Goal: Information Seeking & Learning: Learn about a topic

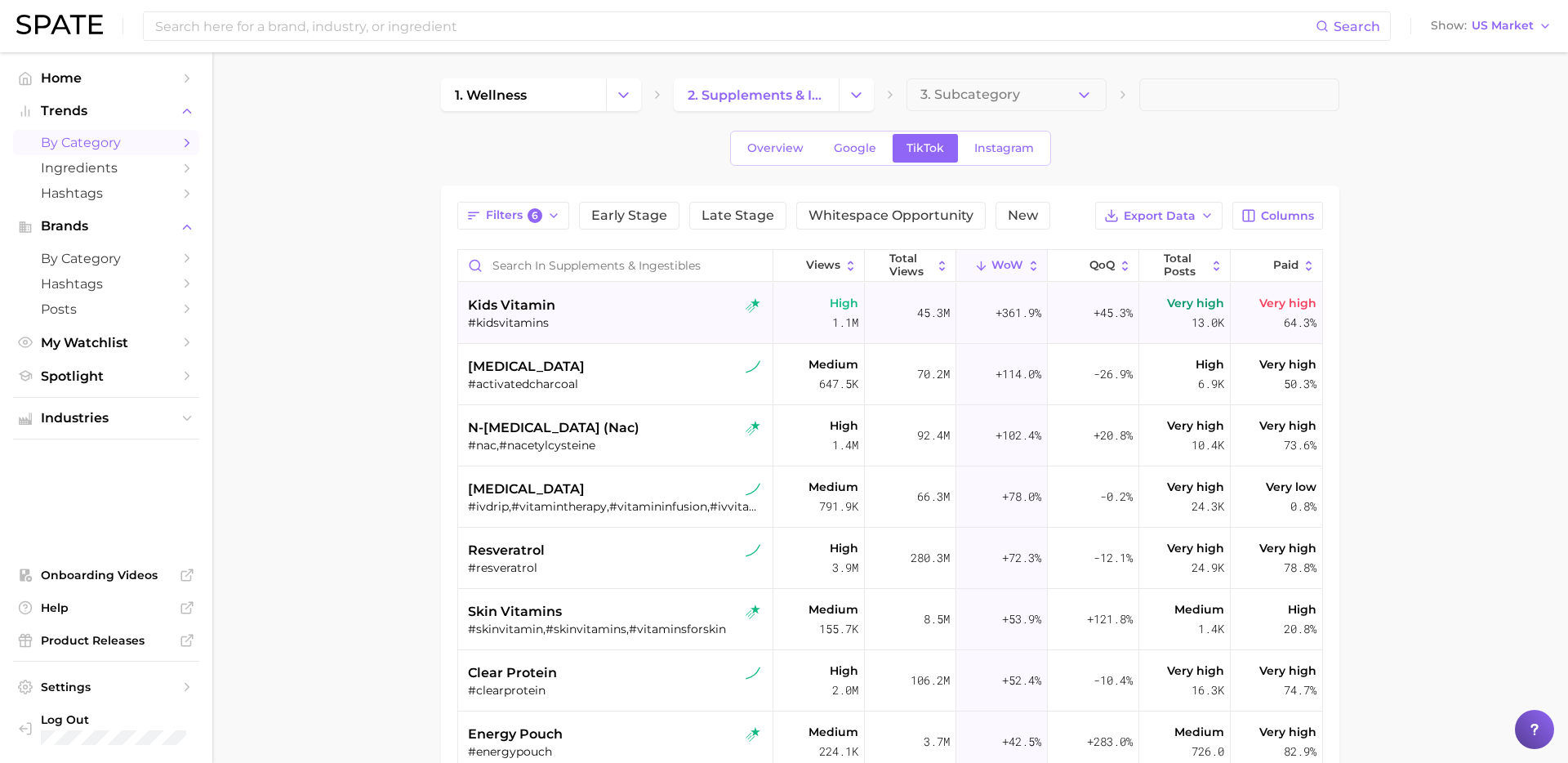
click at [609, 335] on div "kids vitamin #kidsvitamins" at bounding box center [617, 313] width 298 height 61
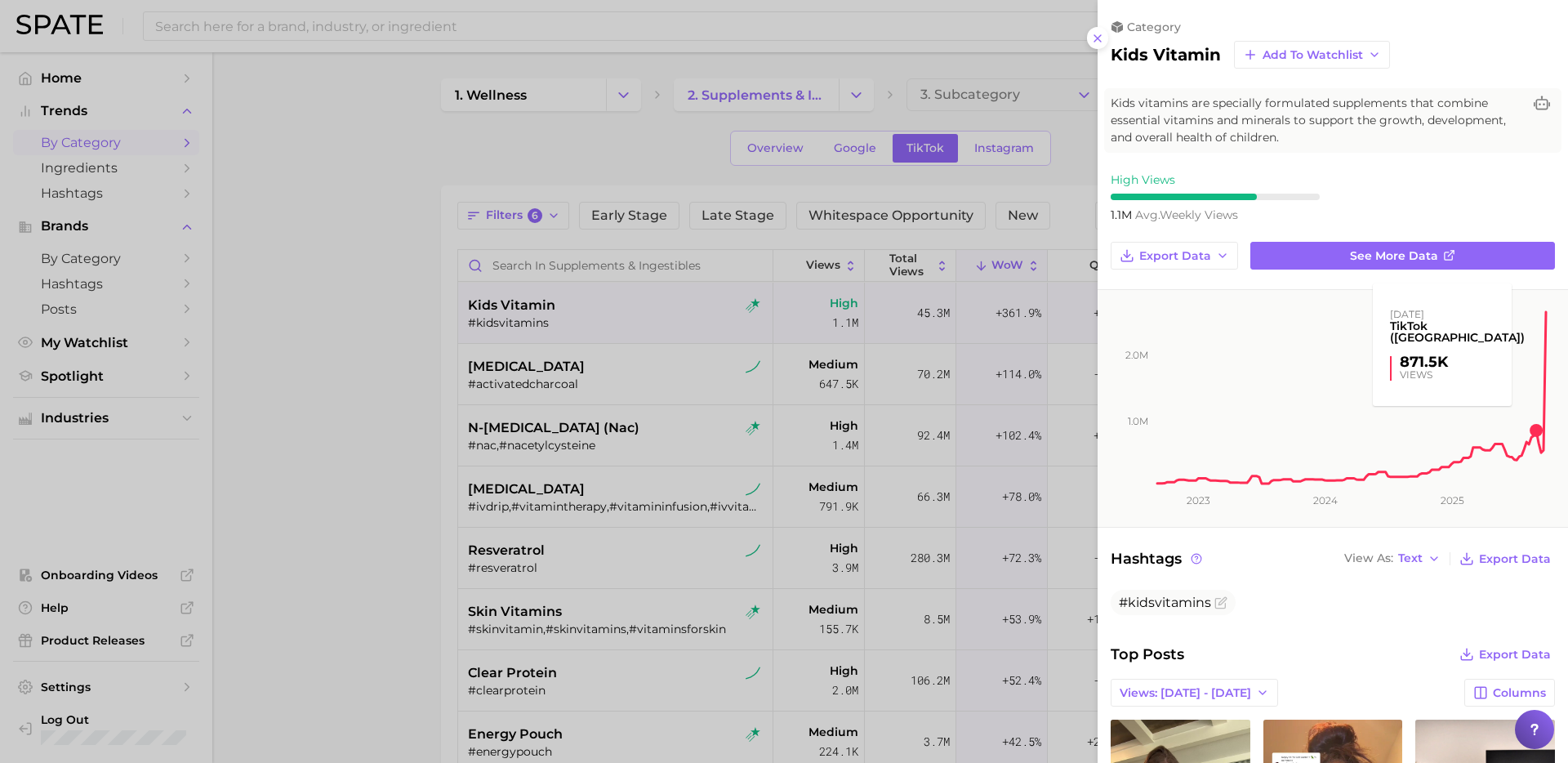
click at [1511, 382] on rect at bounding box center [1351, 388] width 394 height 196
click at [344, 412] on div at bounding box center [784, 381] width 1568 height 763
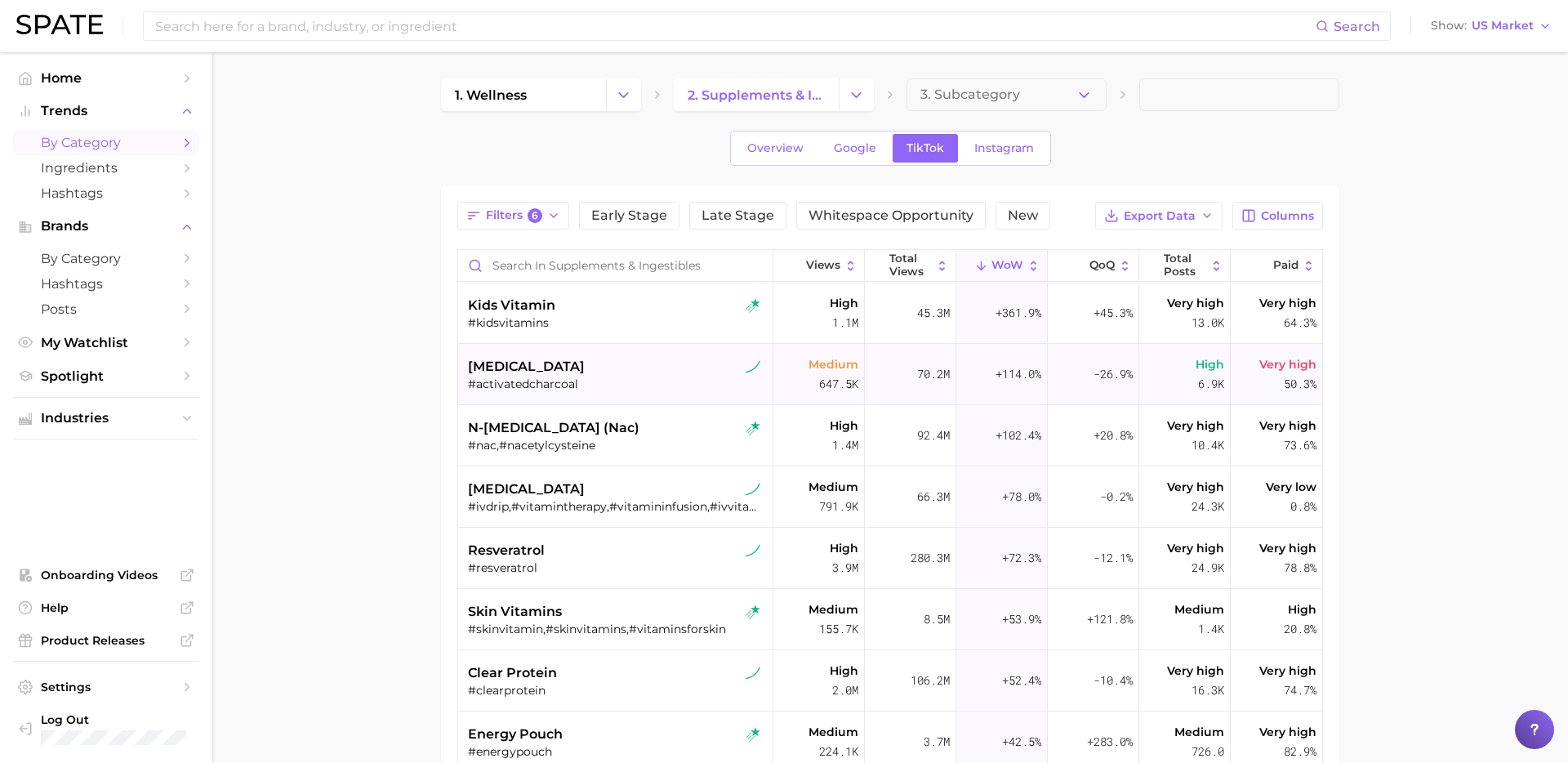
click at [651, 377] on div "#activatedcharcoal" at bounding box center [617, 384] width 298 height 15
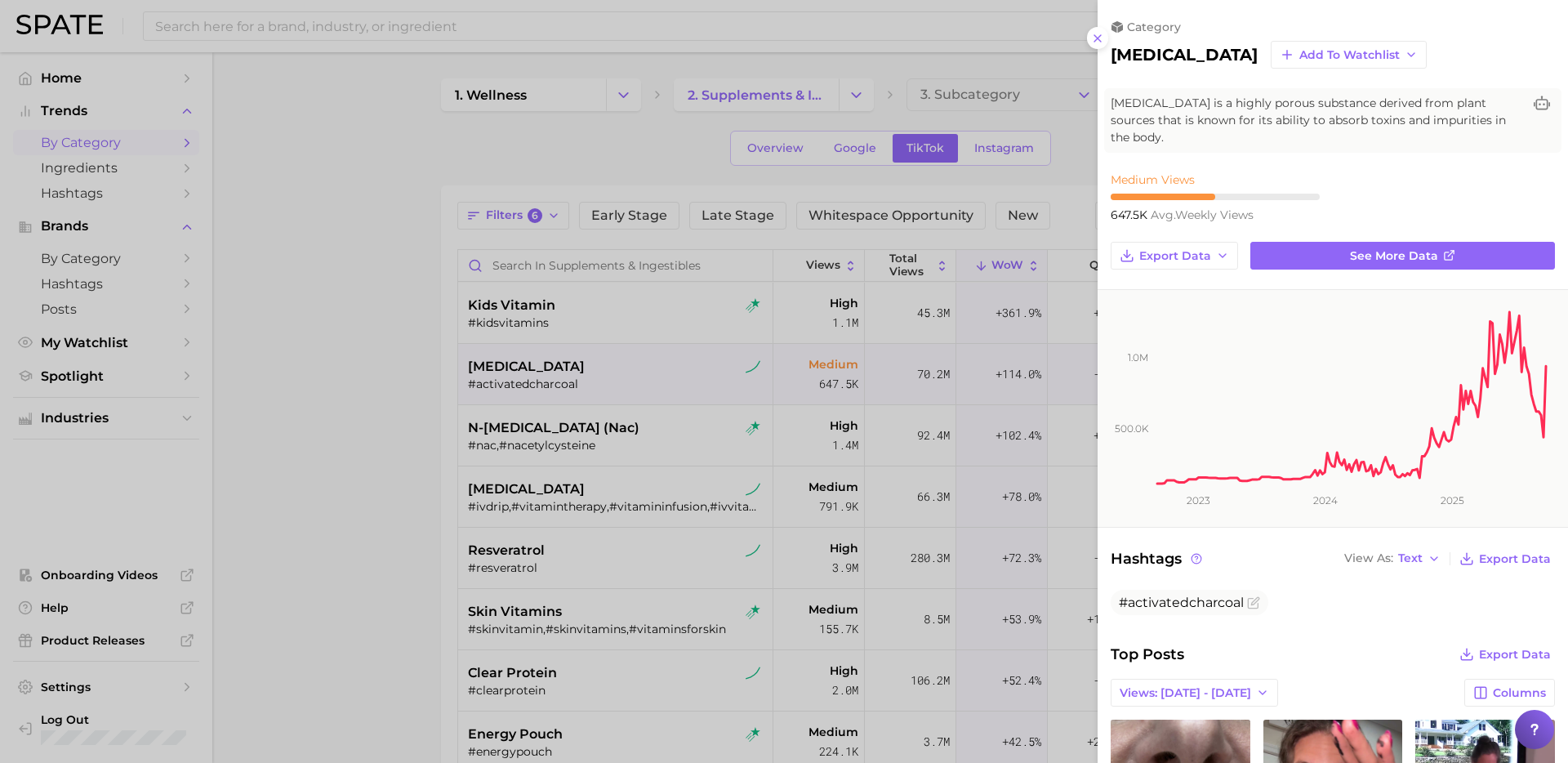
click at [321, 335] on div at bounding box center [784, 381] width 1568 height 763
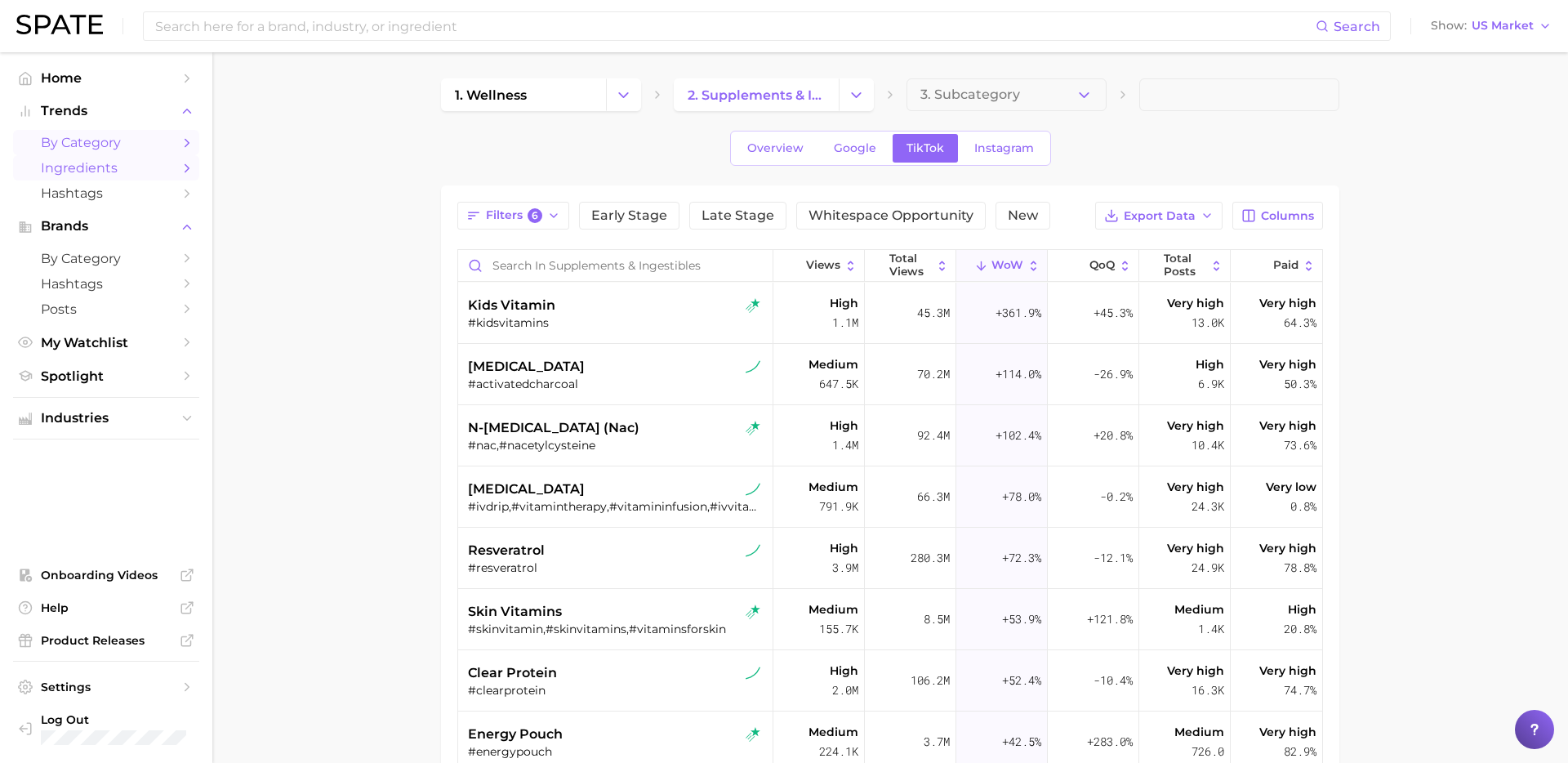
click at [86, 163] on span "Ingredients" at bounding box center [106, 168] width 131 height 16
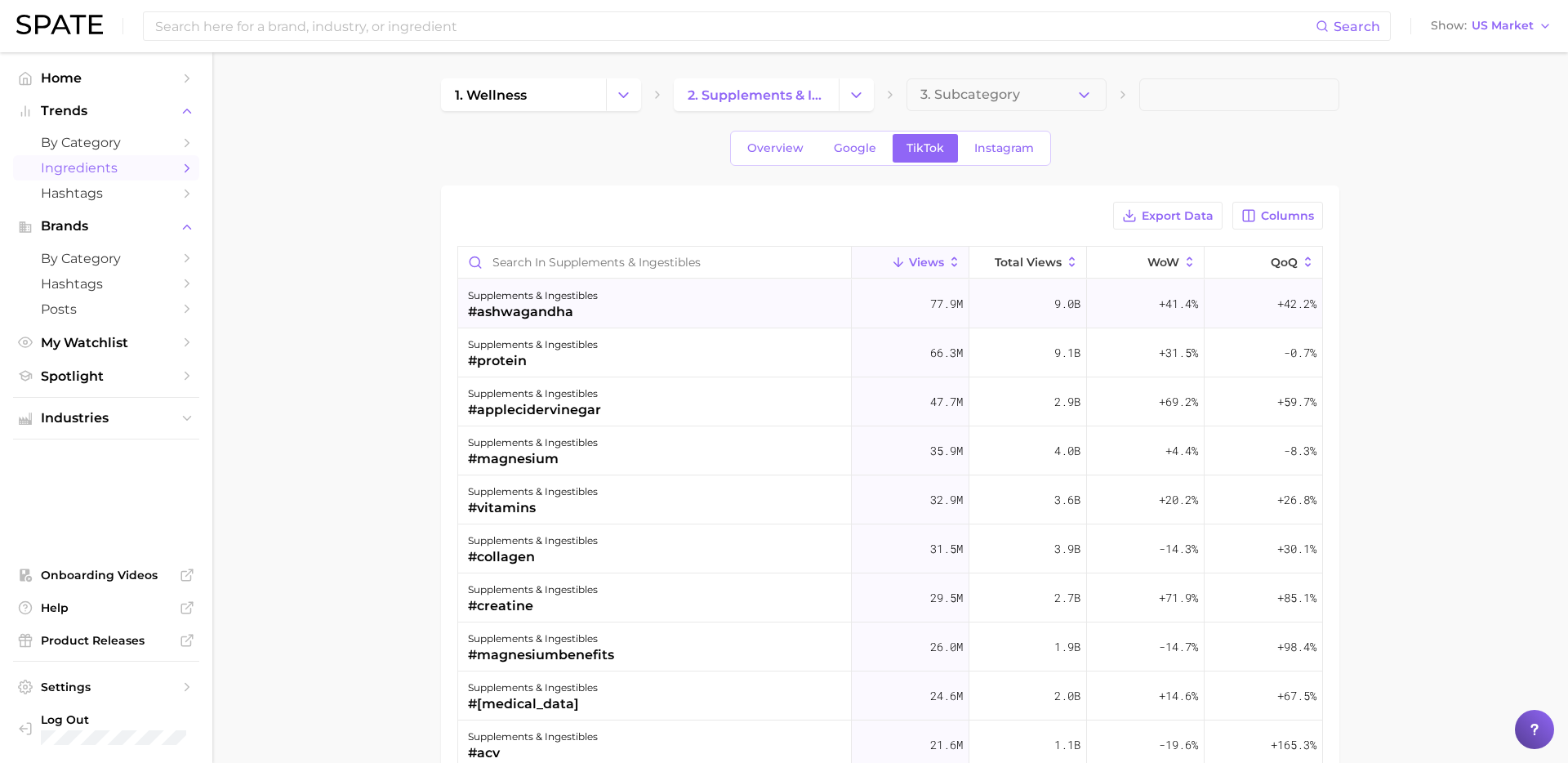
click at [663, 297] on div "supplements & ingestibles #ashwagandha" at bounding box center [654, 303] width 394 height 49
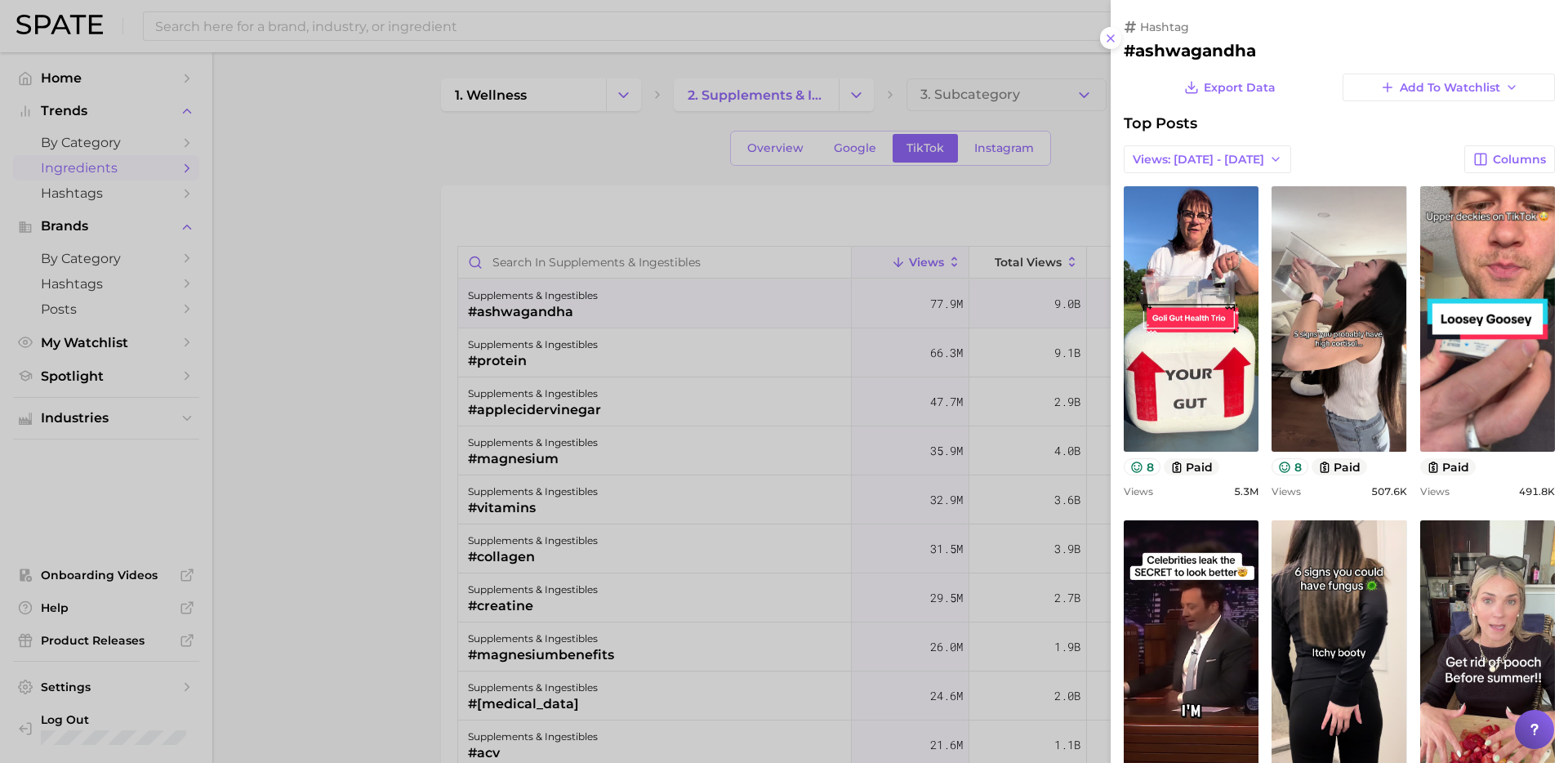
click at [687, 212] on div at bounding box center [784, 381] width 1568 height 763
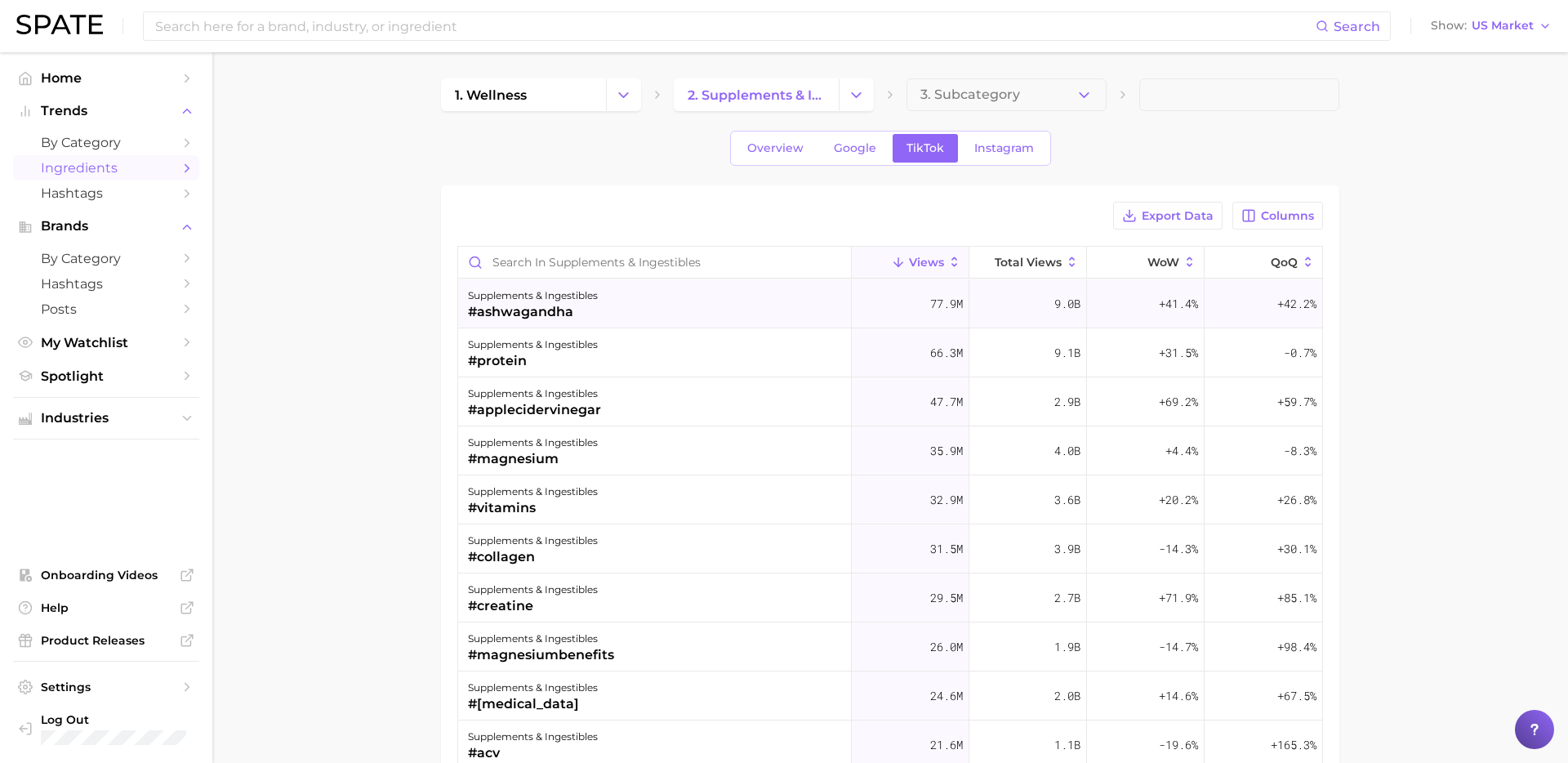
click at [544, 297] on div "supplements & ingestibles" at bounding box center [533, 295] width 130 height 19
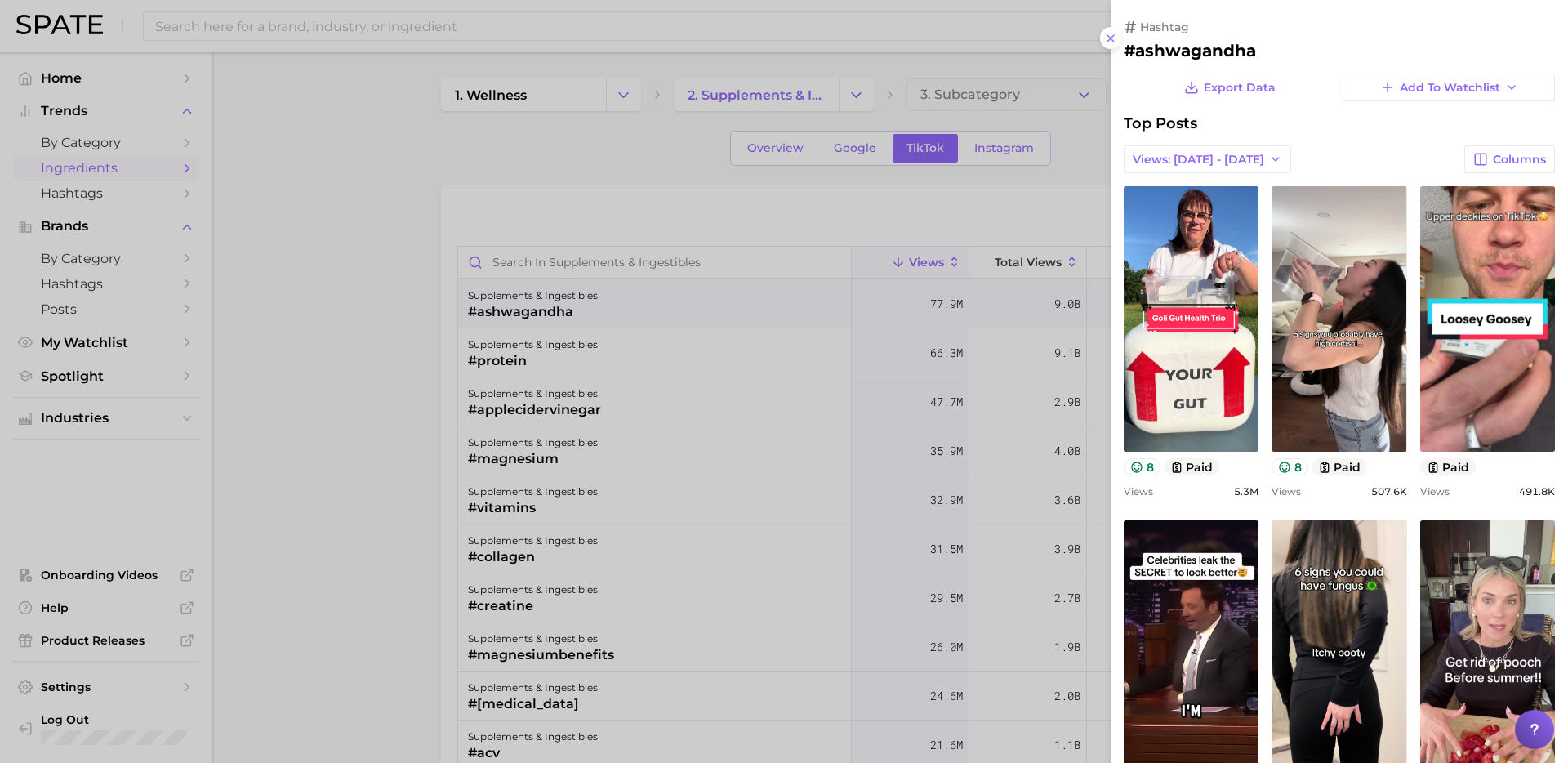
click at [780, 351] on div at bounding box center [784, 381] width 1568 height 763
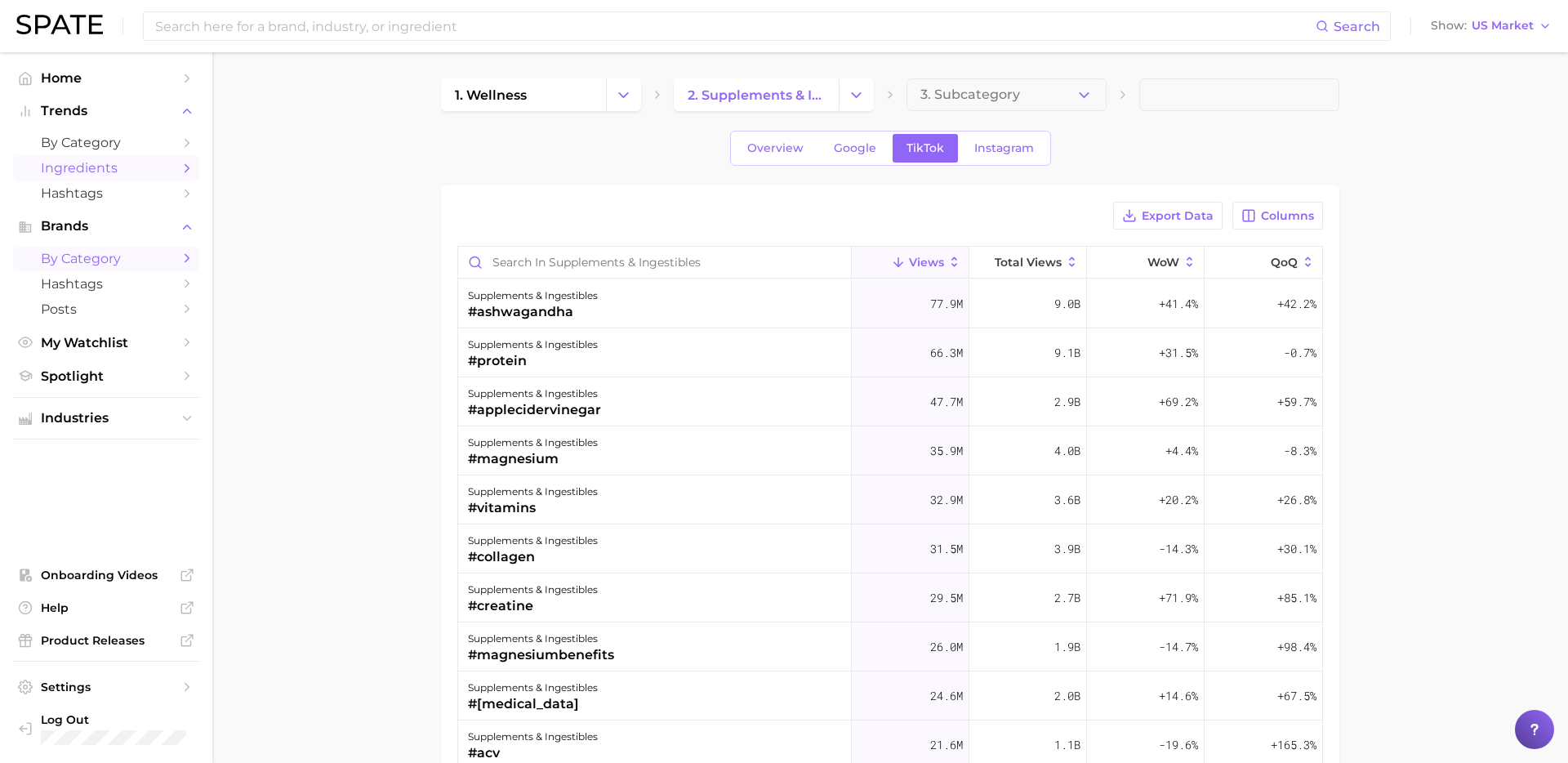
click at [122, 267] on link "by Category" at bounding box center [106, 258] width 186 height 25
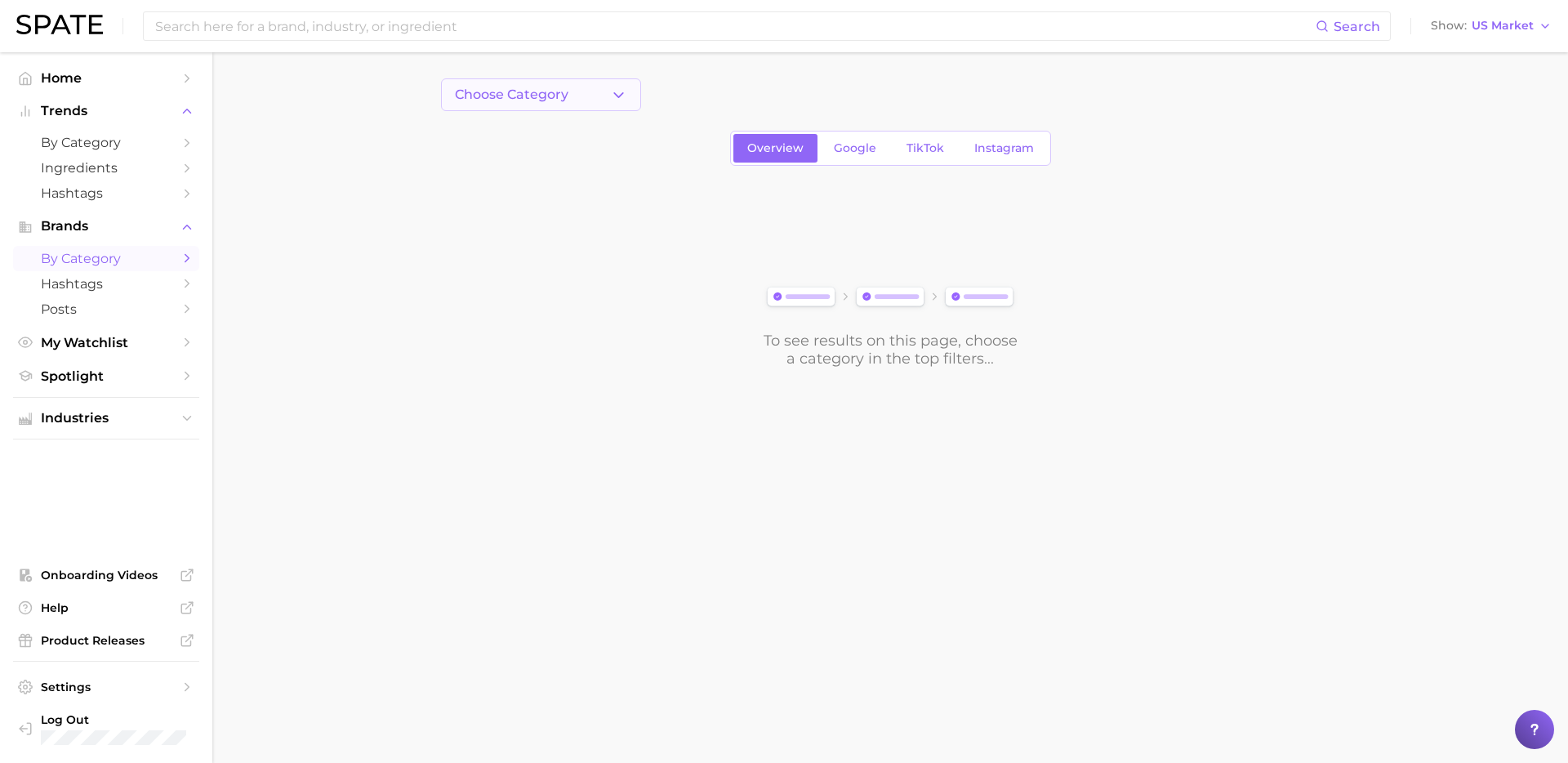
click at [614, 106] on button "Choose Category" at bounding box center [541, 95] width 200 height 32
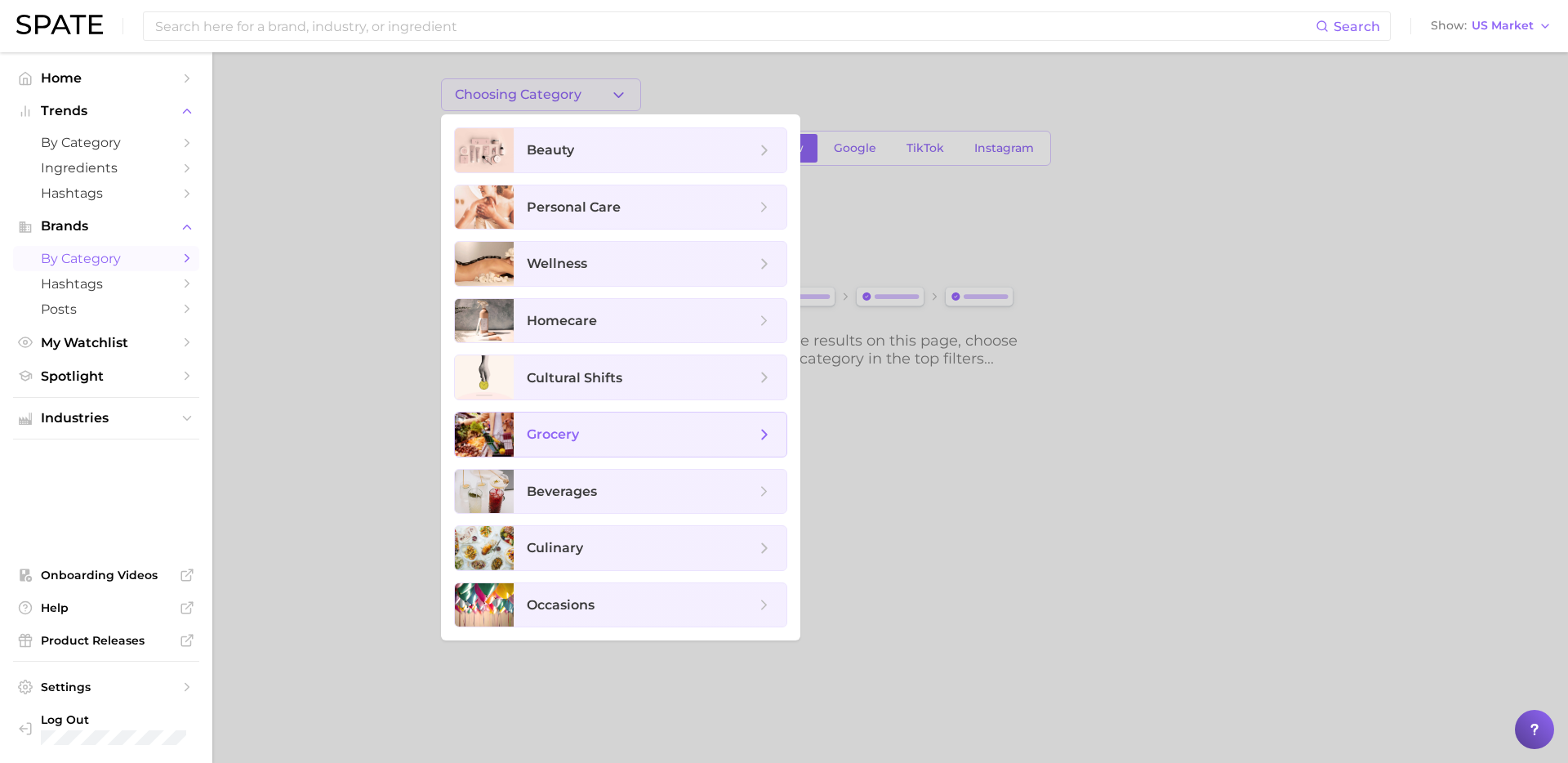
click at [654, 426] on span "grocery" at bounding box center [640, 434] width 229 height 18
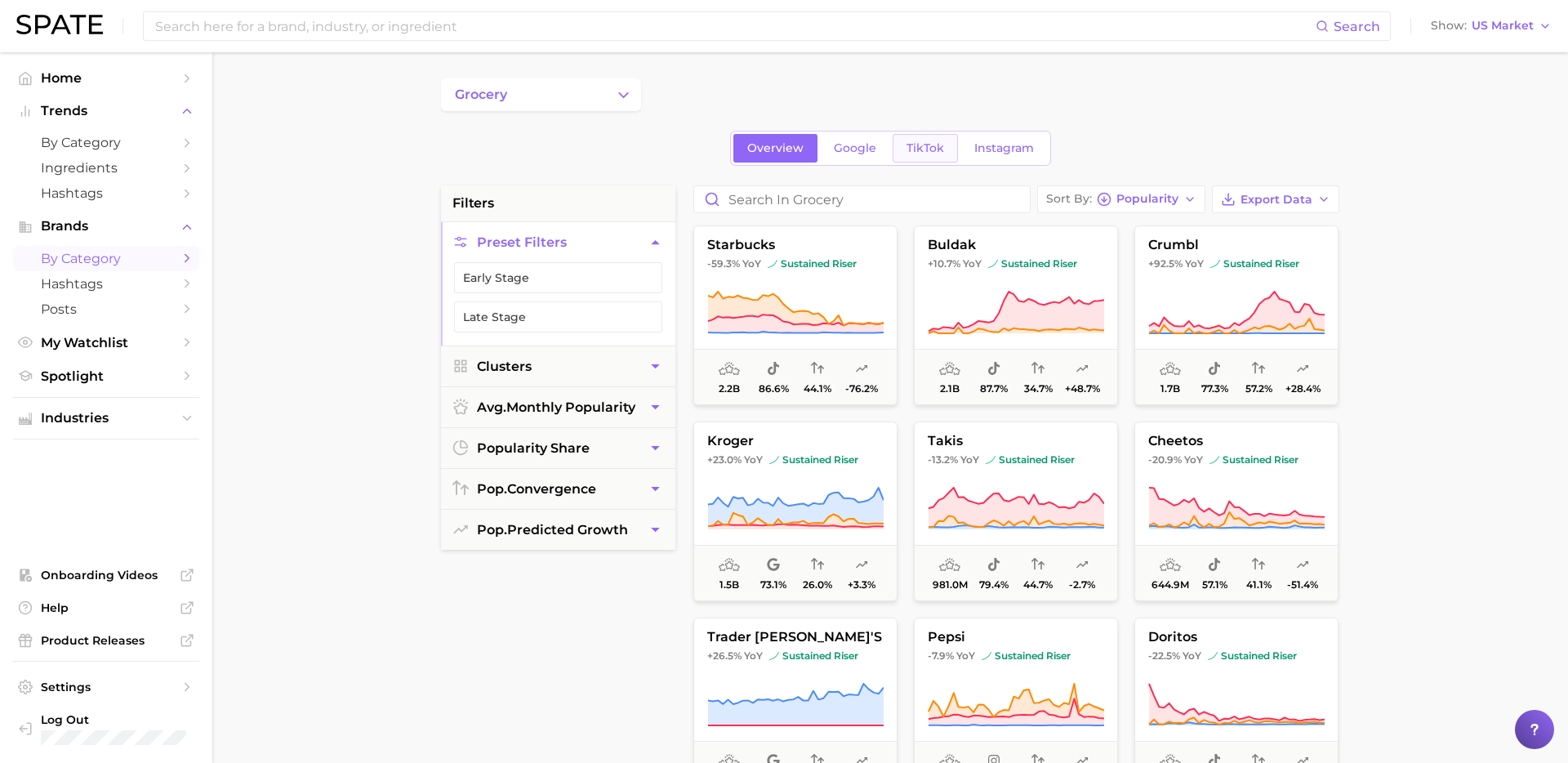
click at [899, 146] on link "TikTok" at bounding box center [925, 148] width 65 height 29
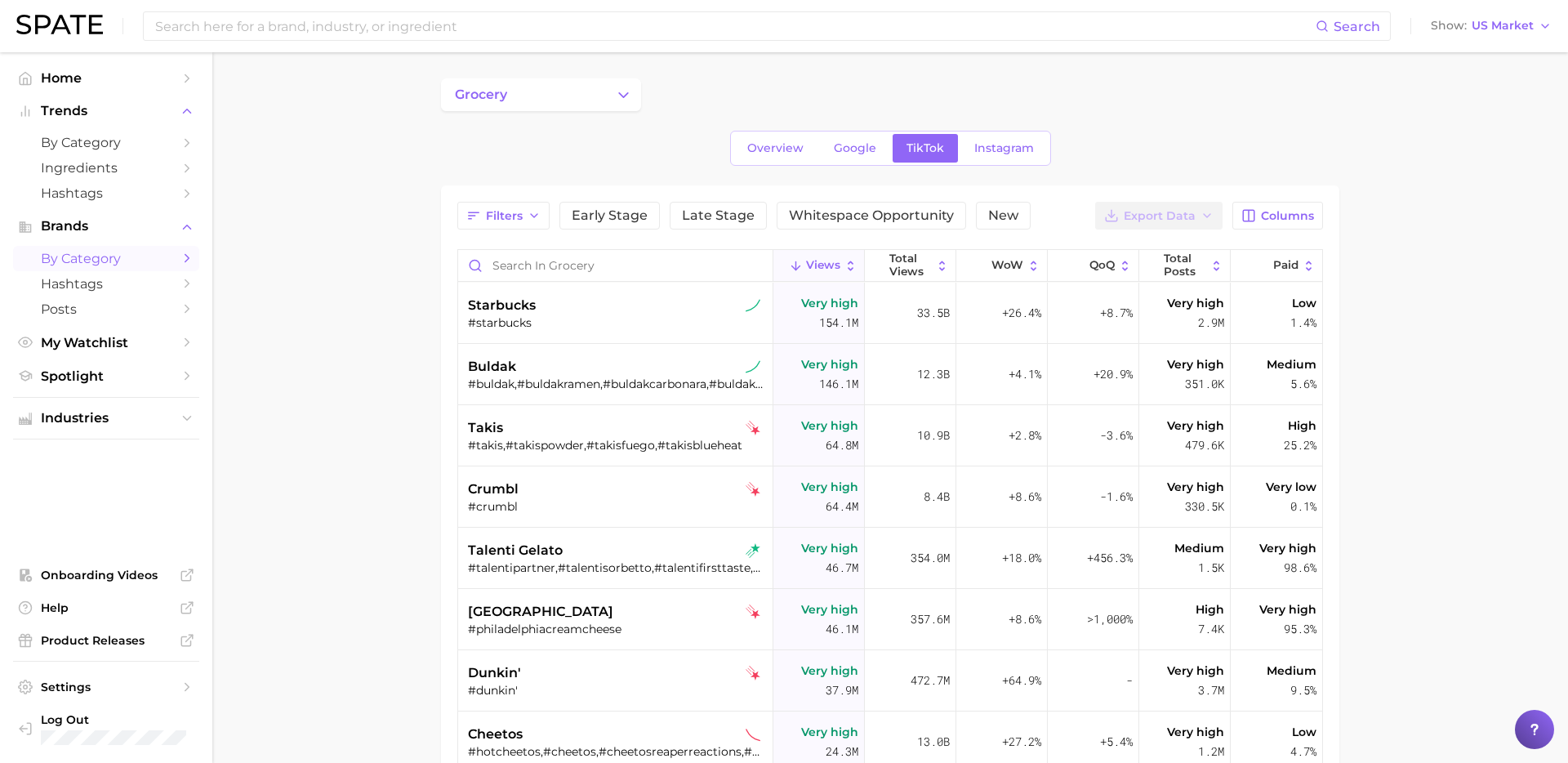
click at [642, 327] on div "#starbucks" at bounding box center [617, 323] width 298 height 15
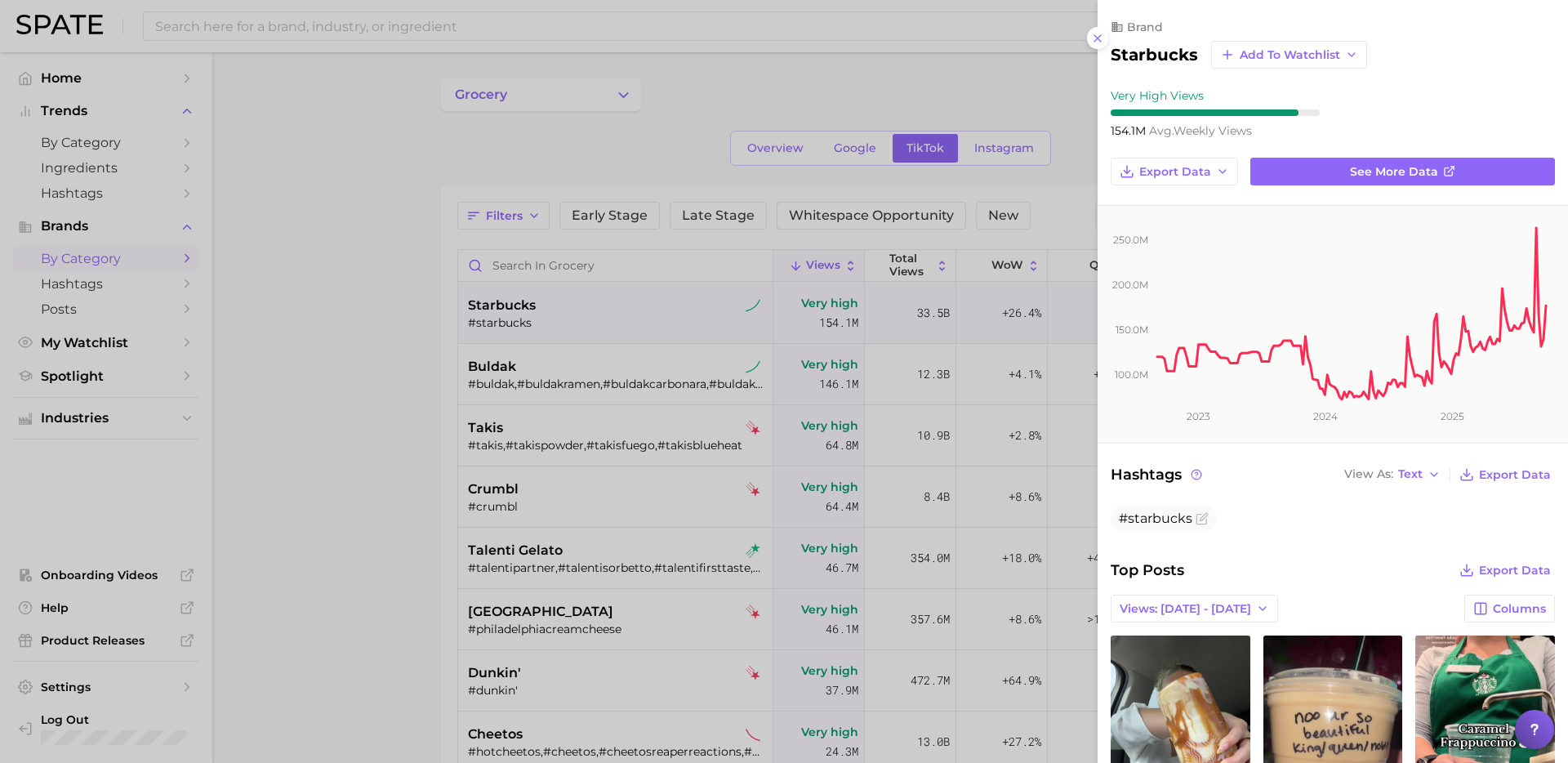
click at [335, 493] on div at bounding box center [784, 381] width 1568 height 763
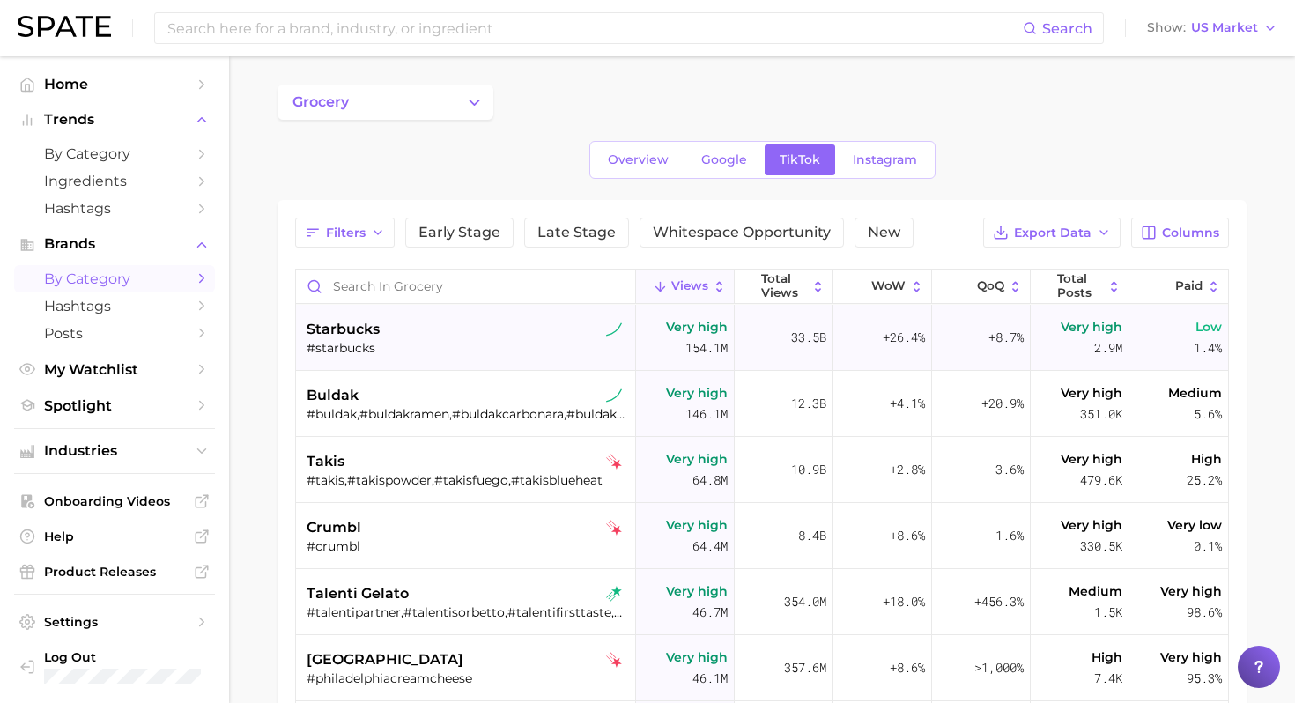
click at [442, 349] on div "#starbucks" at bounding box center [468, 348] width 322 height 16
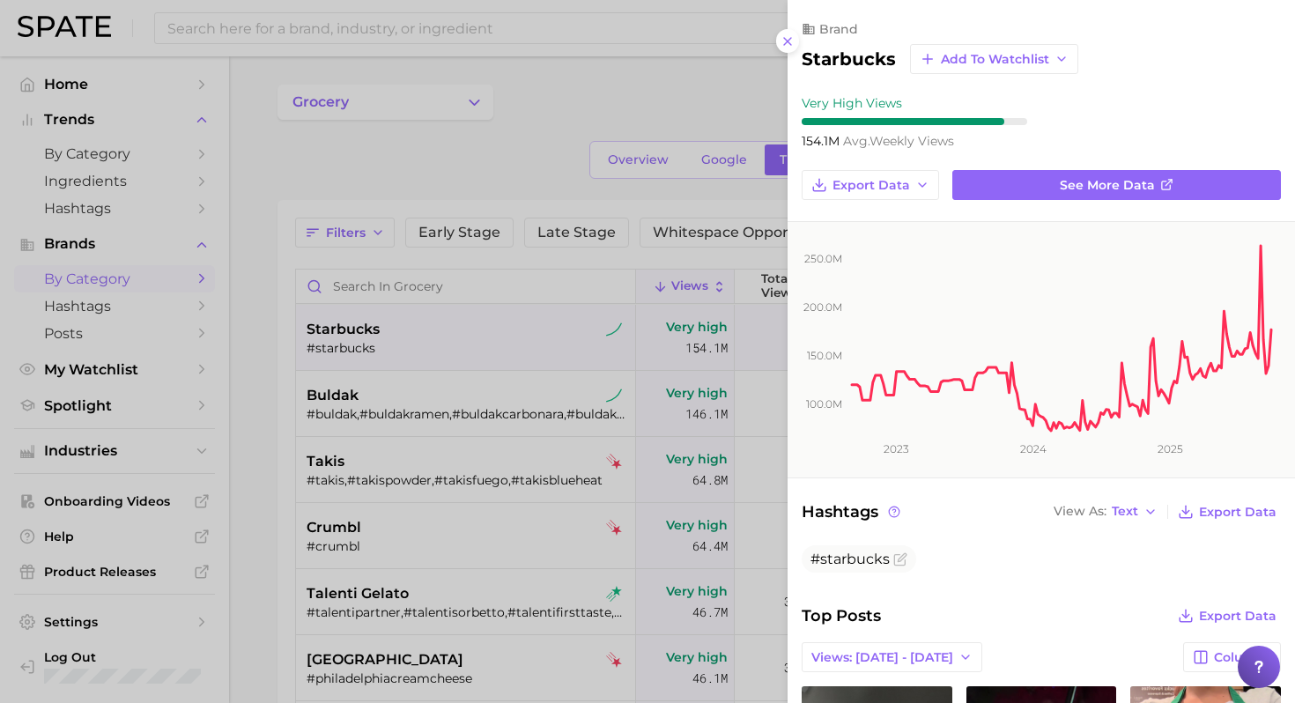
click at [547, 114] on div at bounding box center [647, 351] width 1295 height 703
